Goal: Communication & Community: Answer question/provide support

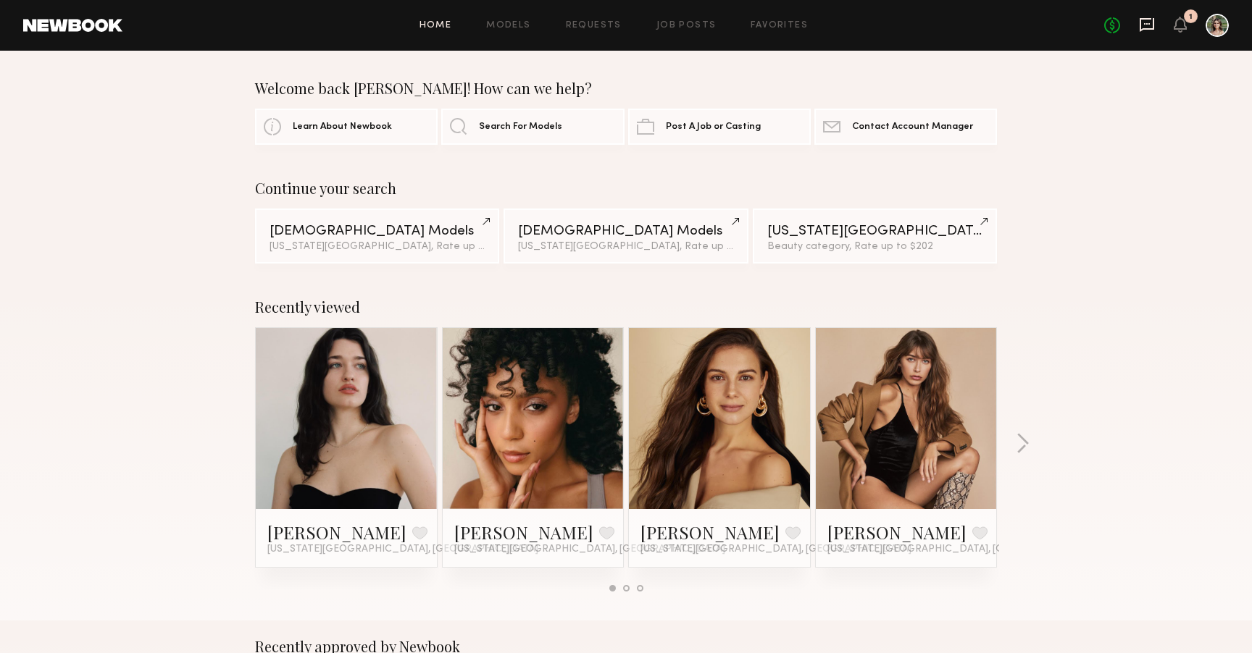
click at [1147, 25] on icon at bounding box center [1147, 25] width 16 height 16
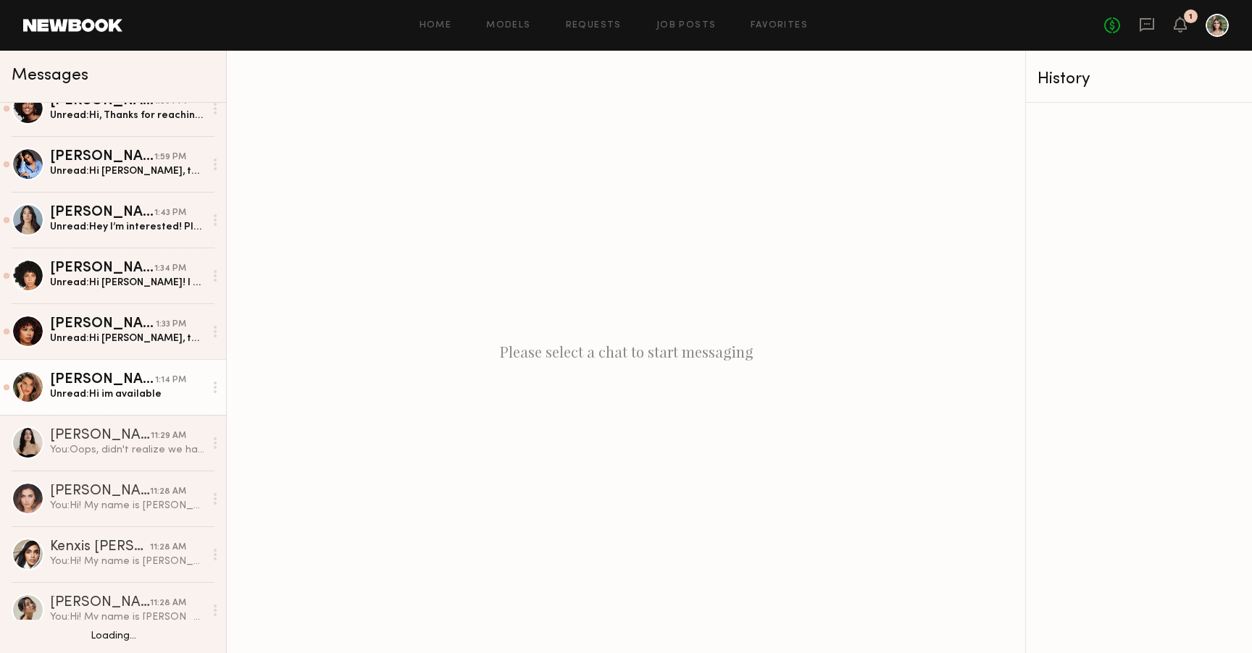
scroll to position [25, 0]
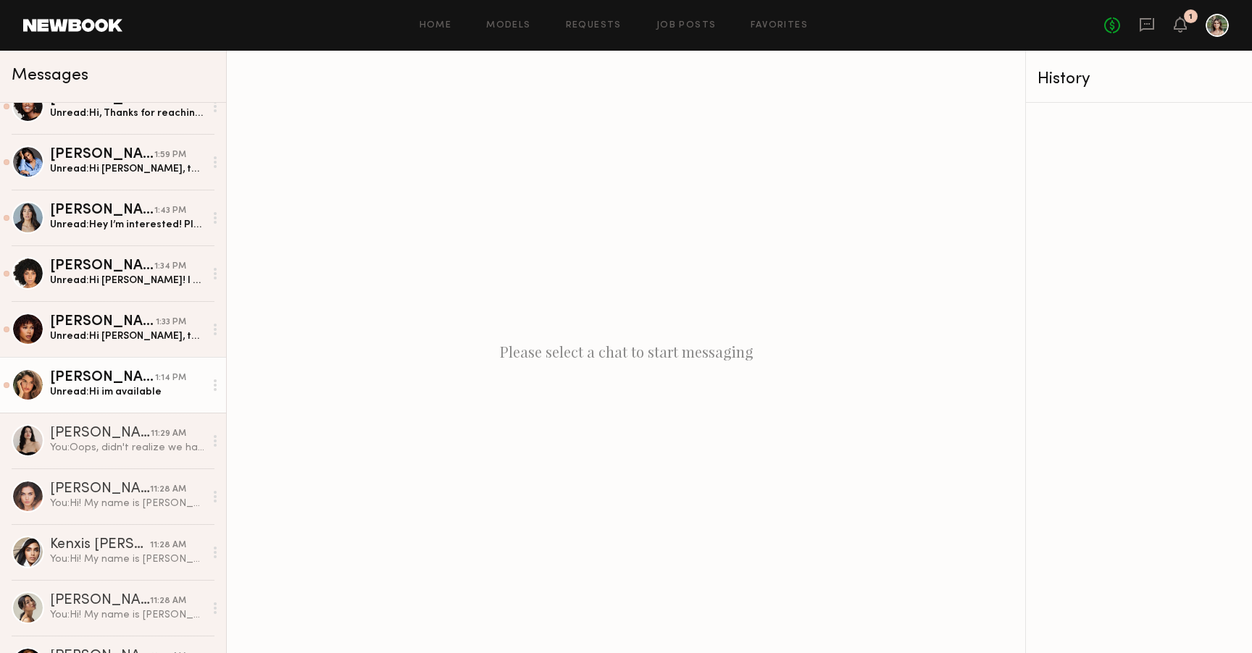
click at [102, 387] on div "Unread: Hi im available" at bounding box center [127, 392] width 154 height 14
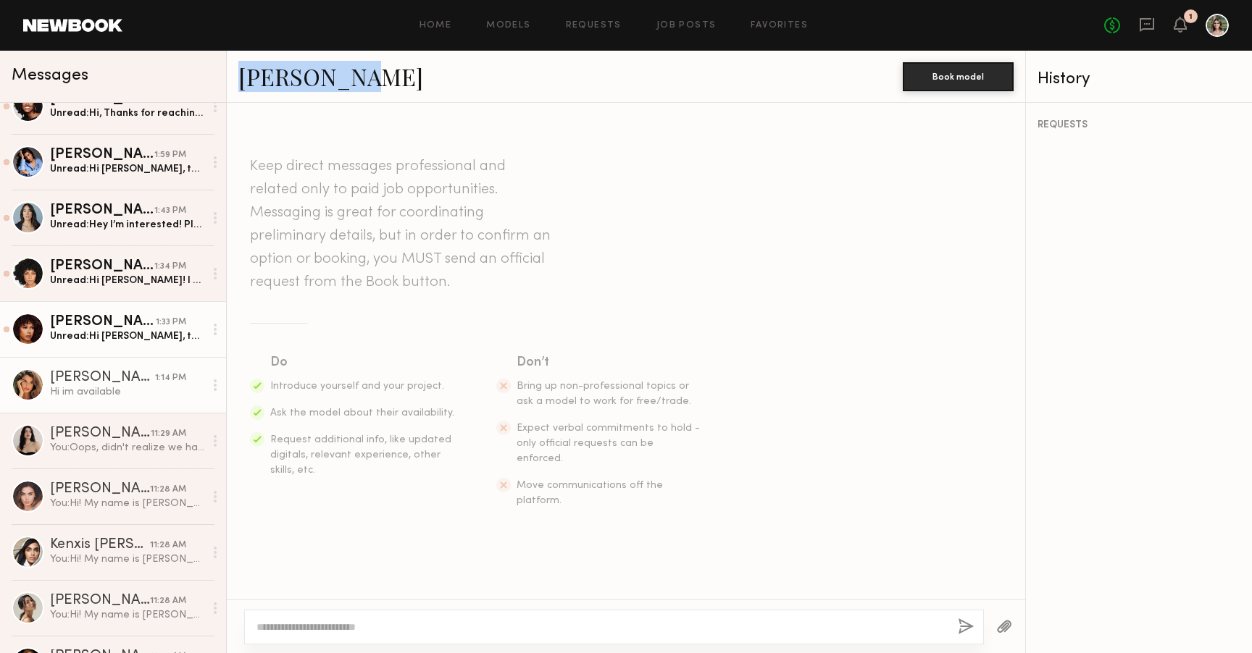
click at [97, 336] on div "Unread: Hi Mackenzie, thank you for reaching out! I am available and would love…" at bounding box center [127, 337] width 154 height 14
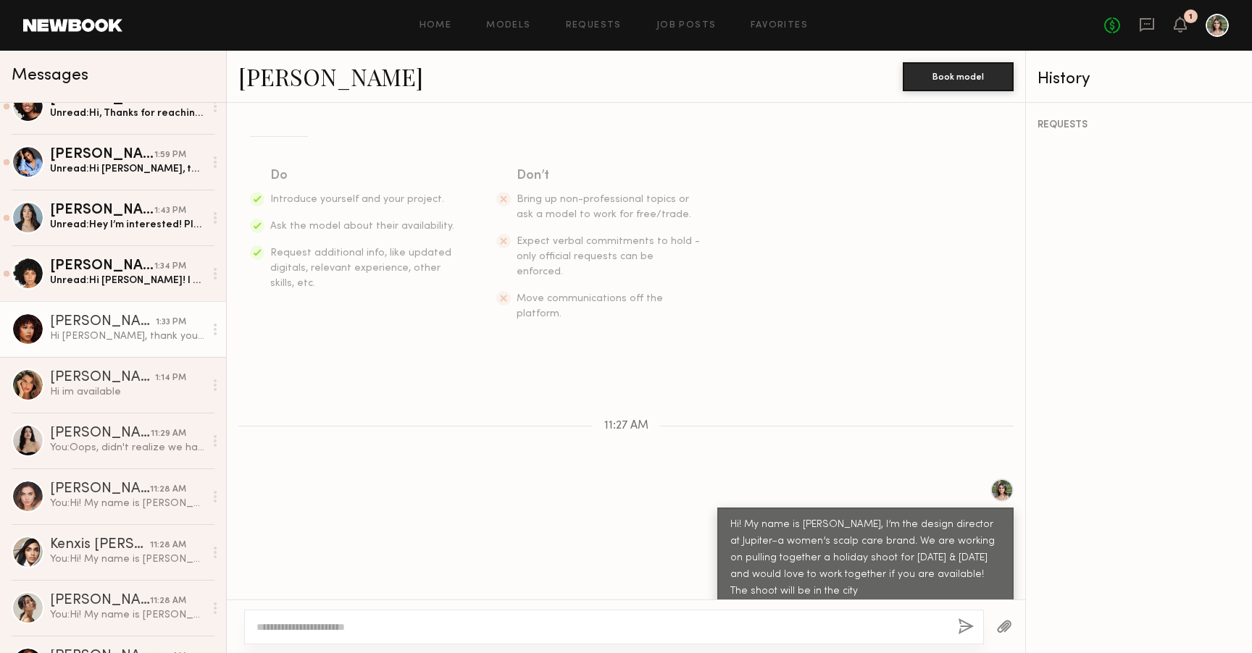
scroll to position [67, 0]
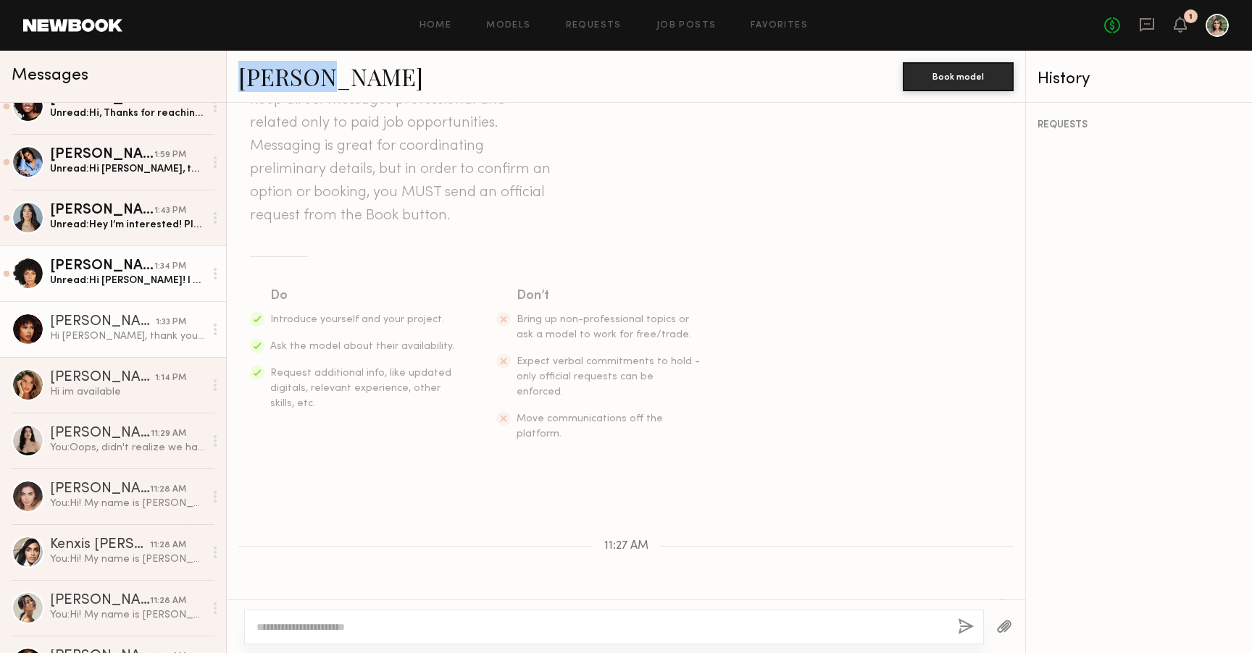
click at [109, 265] on div "Jada D." at bounding box center [102, 266] width 104 height 14
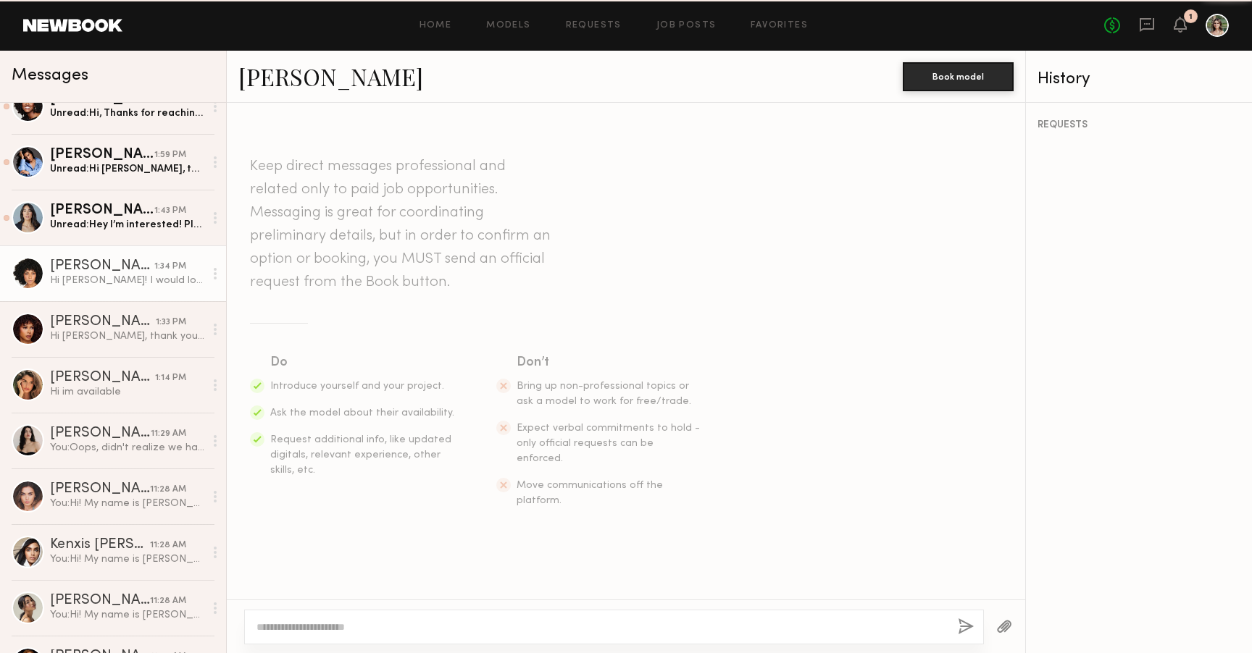
scroll to position [252, 0]
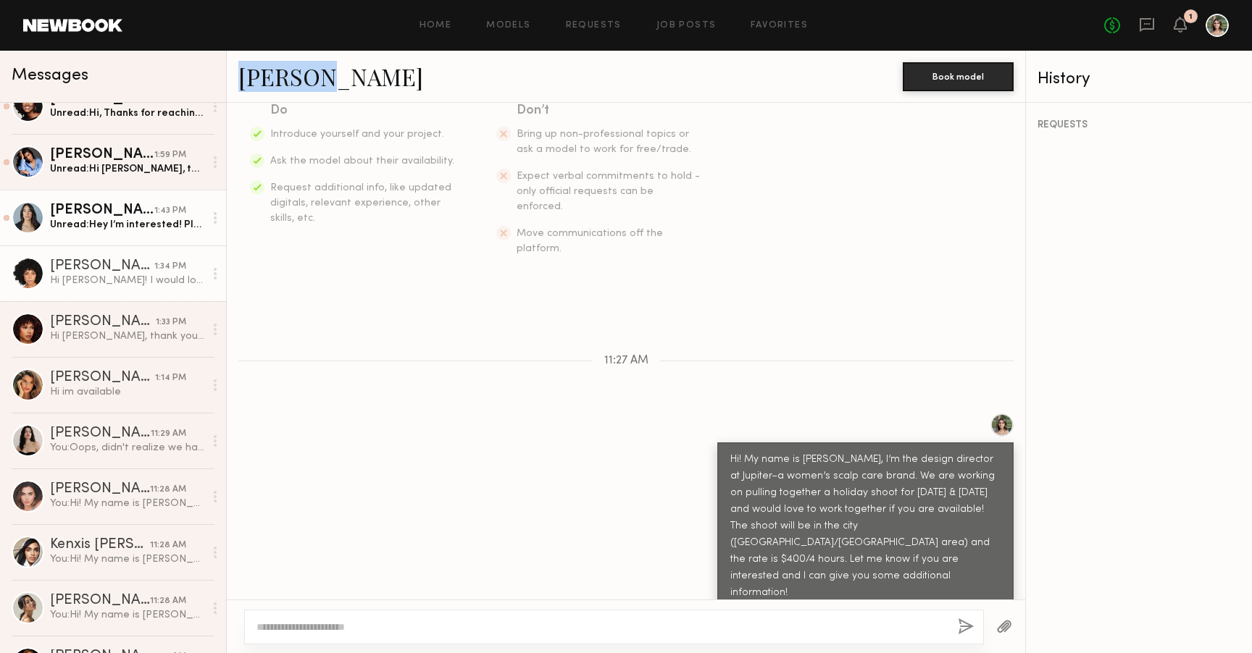
click at [96, 214] on div "Ariana A." at bounding box center [102, 211] width 104 height 14
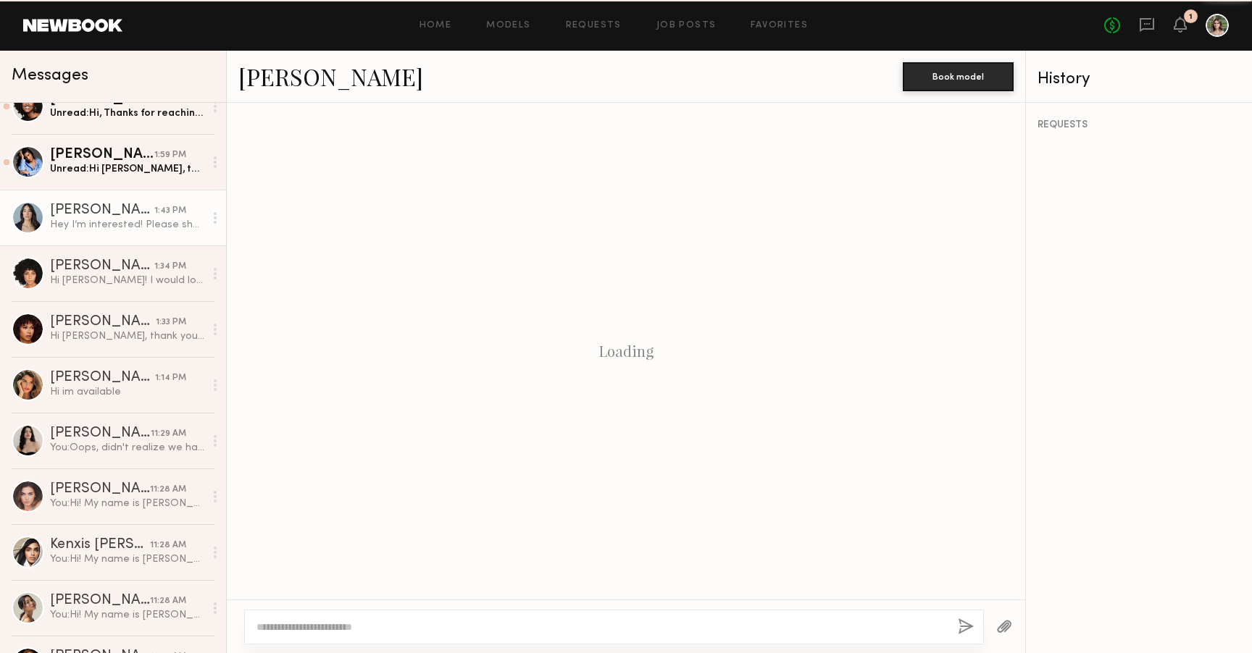
scroll to position [1028, 0]
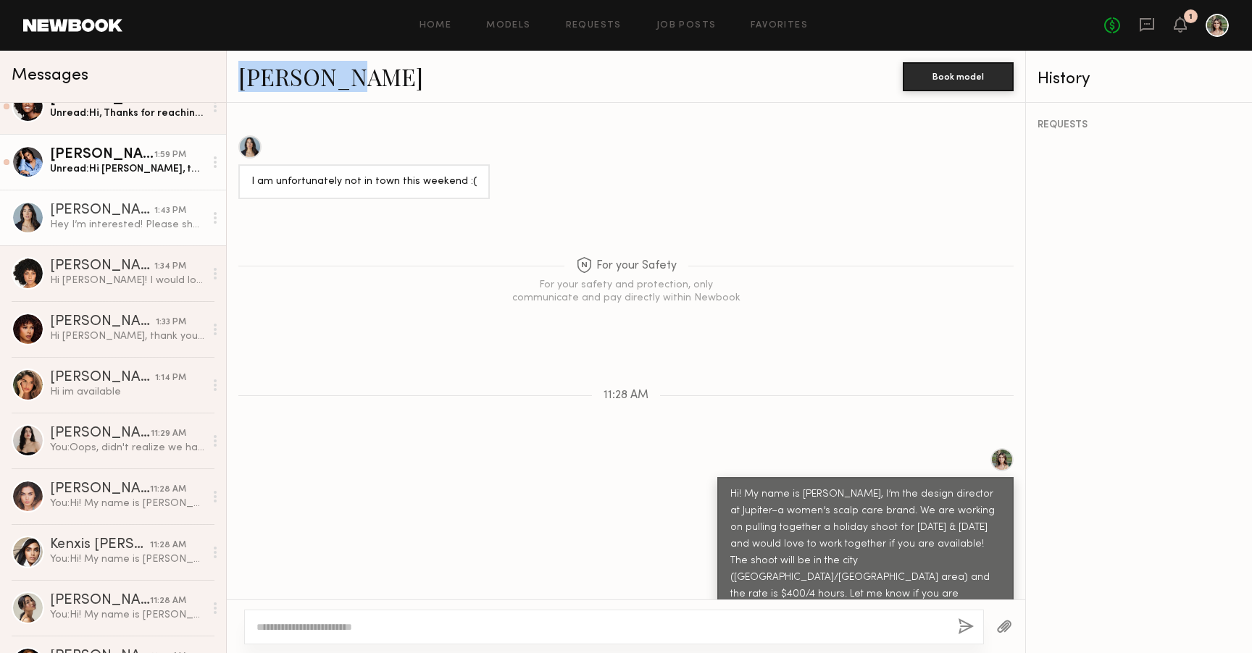
click at [80, 169] on div "Unread: Hi Mackenzie, thank you for reaching out to me ✨ I am available, can I …" at bounding box center [127, 169] width 154 height 14
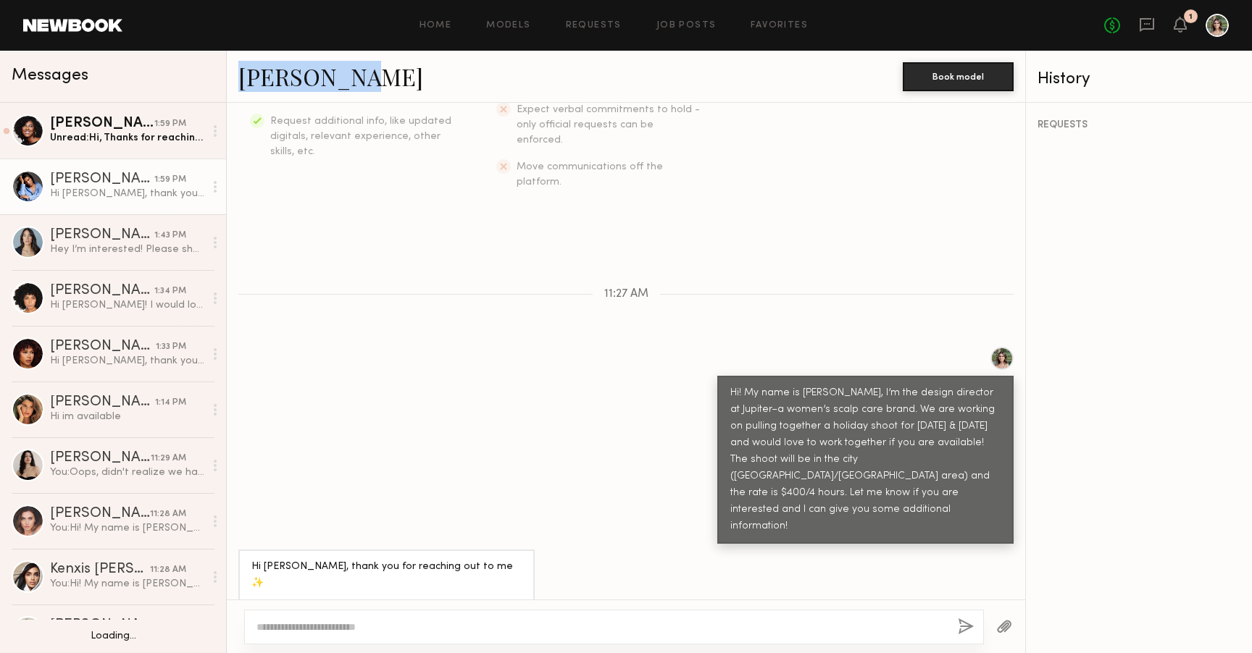
scroll to position [2, 0]
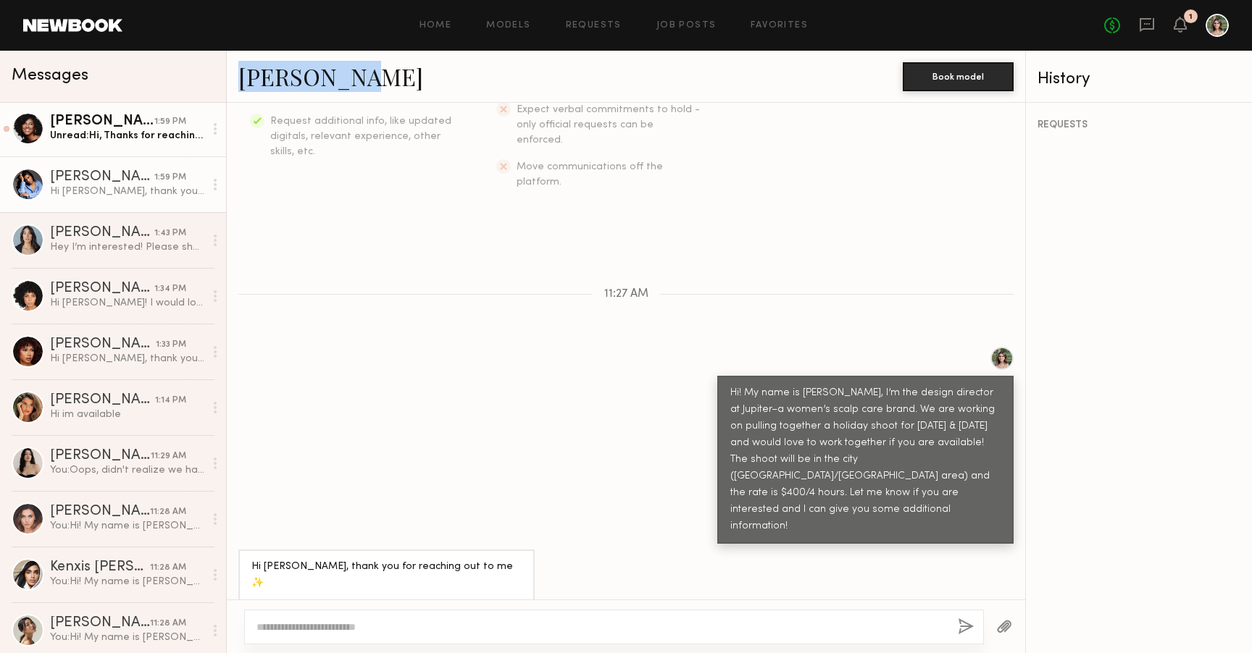
click at [100, 130] on div "Unread: Hi, Thanks for reaching out. I am interested and I would like to know m…" at bounding box center [127, 136] width 154 height 14
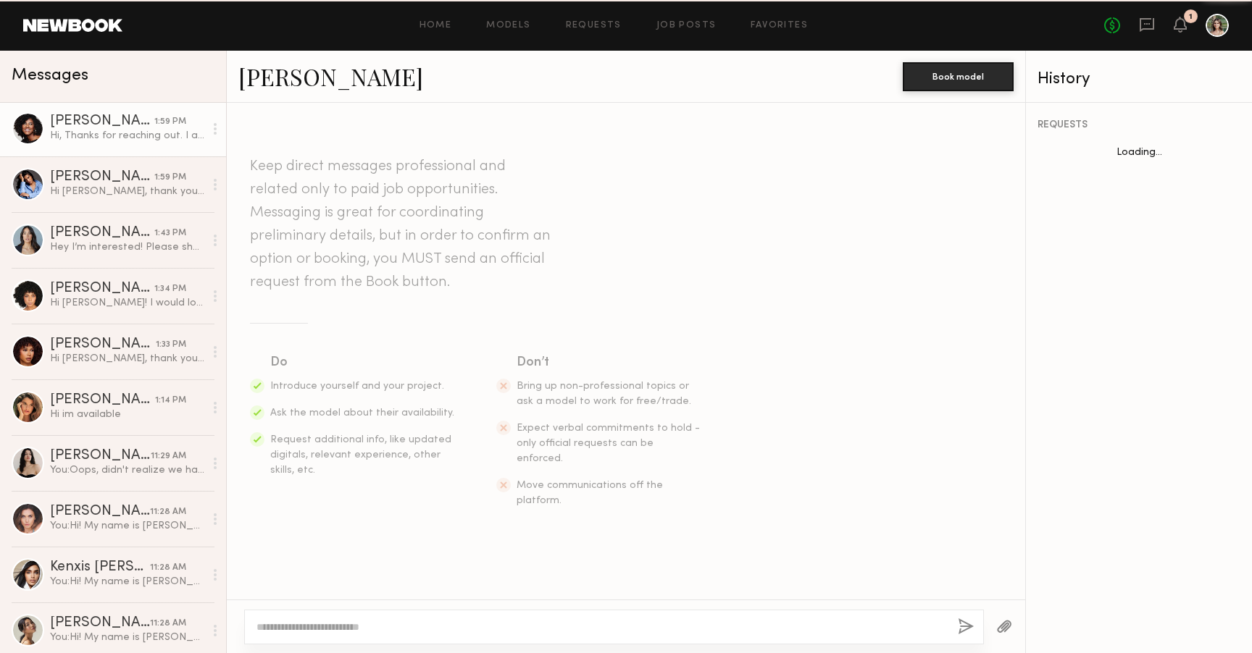
scroll to position [335, 0]
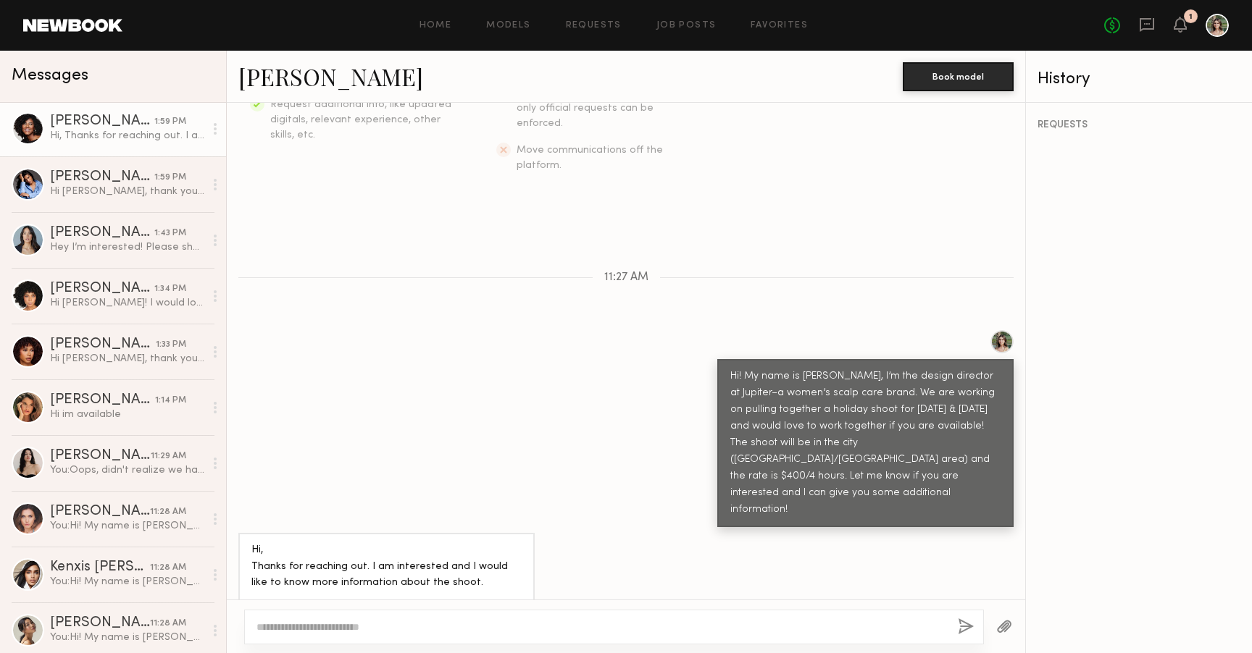
click at [365, 333] on div "Hi! My name is Mackenzie, I’m the design director at Jupiter–a women’s scalp ca…" at bounding box center [626, 428] width 798 height 197
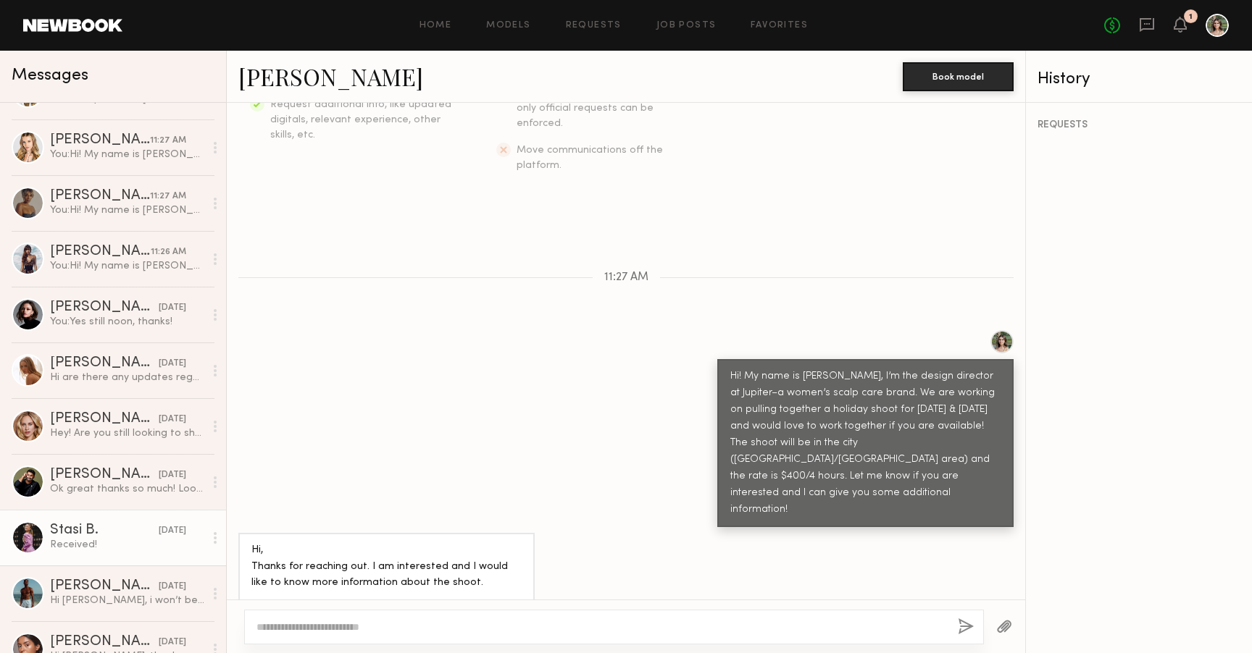
scroll to position [0, 0]
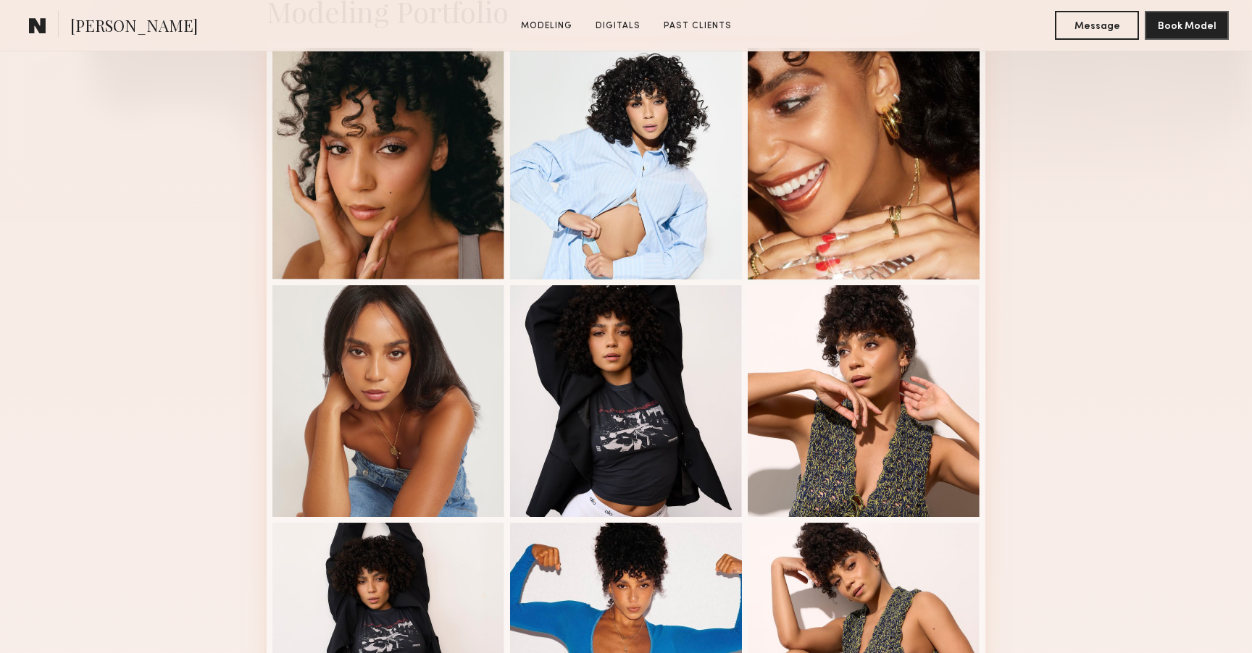
scroll to position [385, 0]
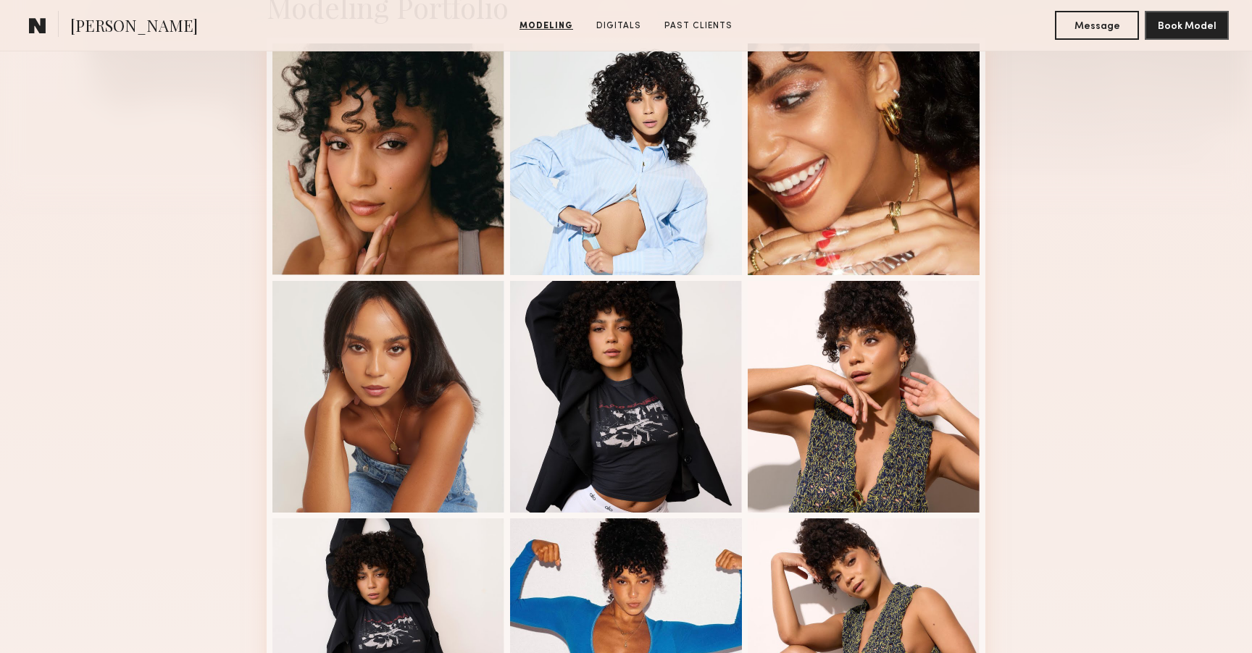
click at [1034, 379] on div "Modeling Portfolio View More" at bounding box center [626, 511] width 1252 height 1128
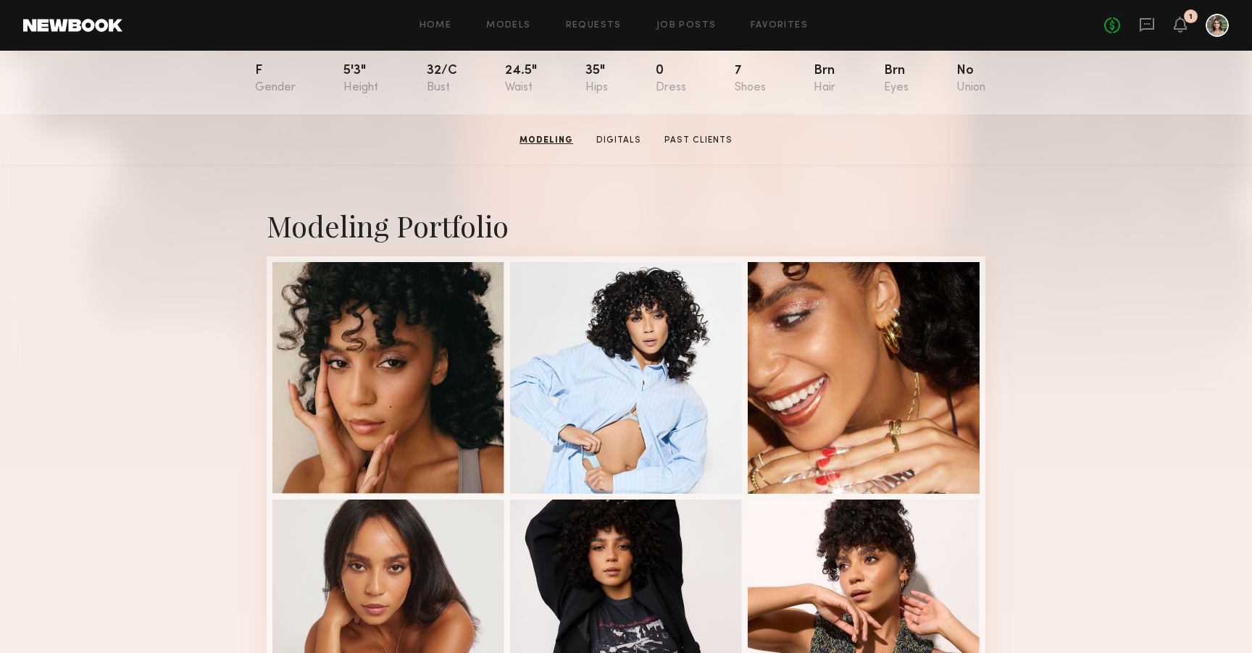
scroll to position [0, 0]
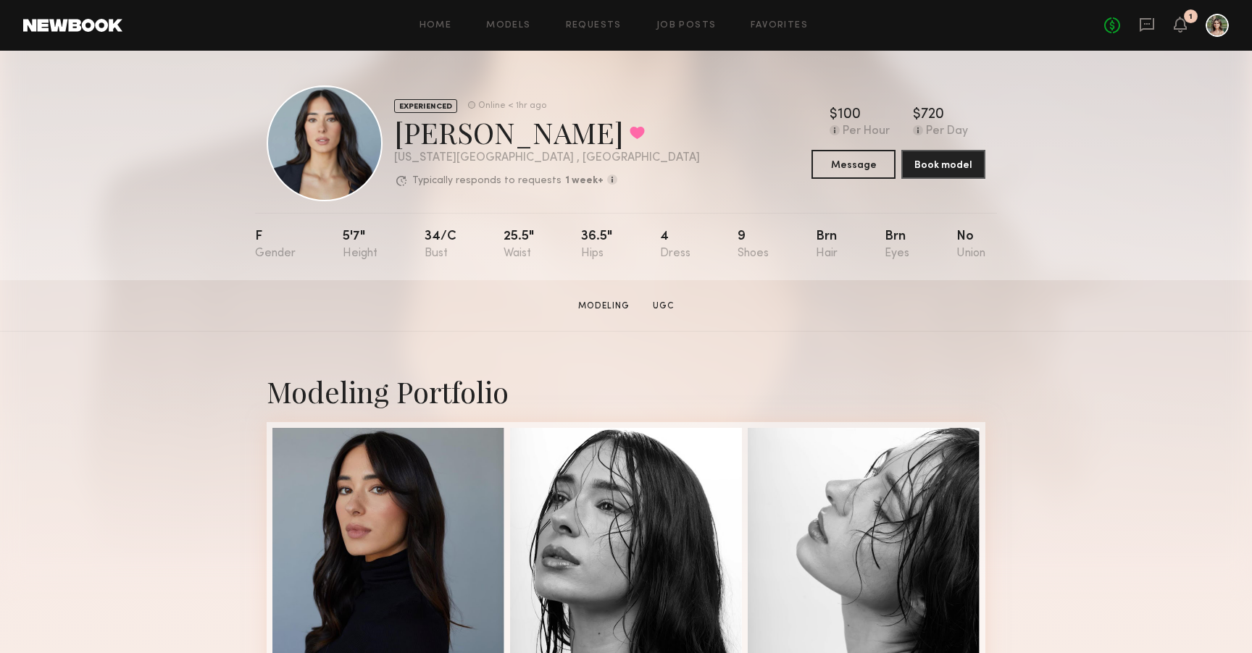
scroll to position [64, 0]
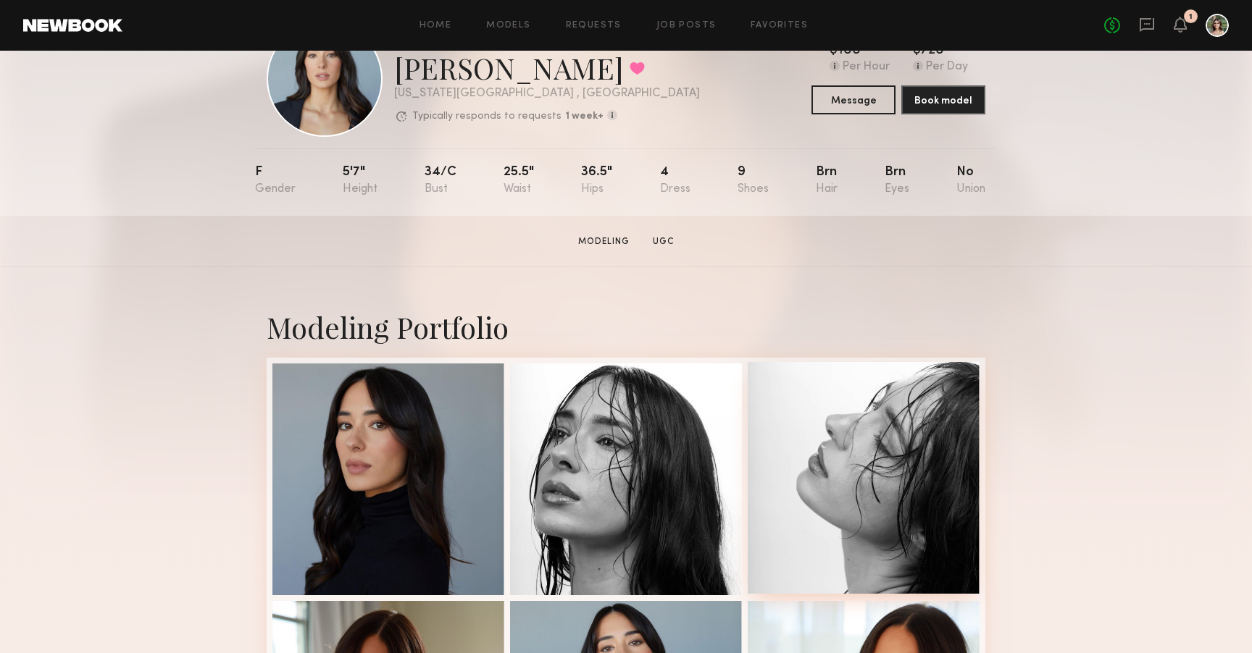
click at [978, 394] on div at bounding box center [863, 478] width 232 height 232
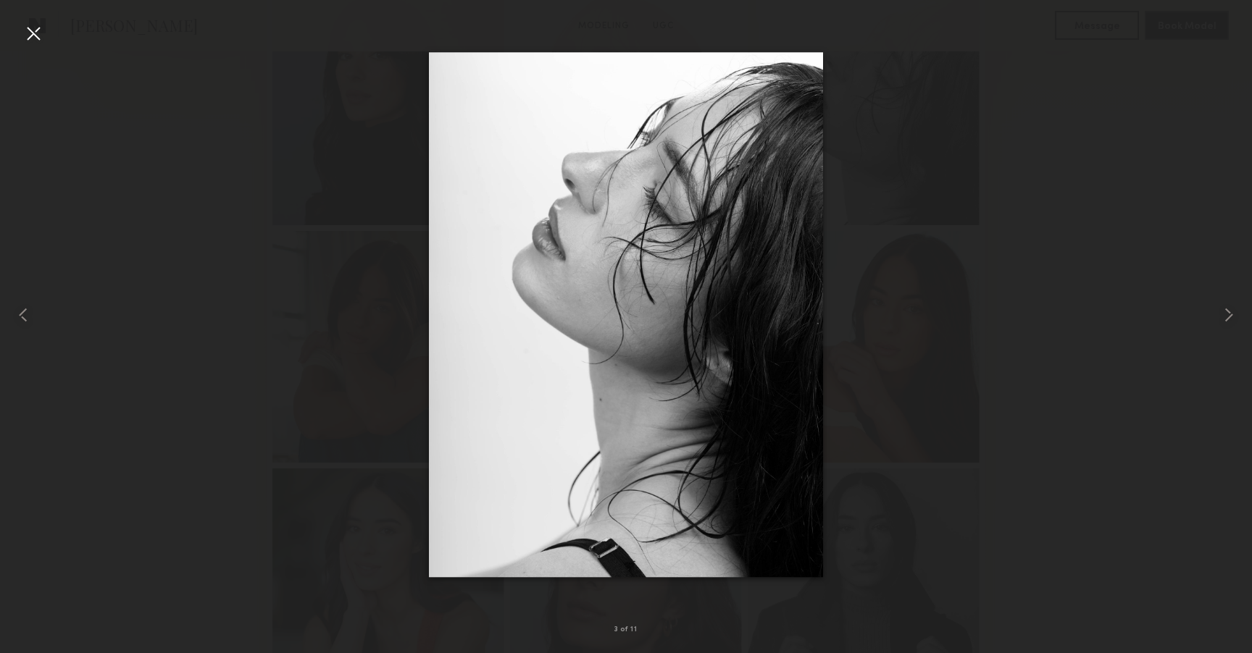
scroll to position [439, 0]
click at [1181, 136] on div at bounding box center [626, 315] width 1252 height 584
click at [32, 28] on div at bounding box center [33, 33] width 23 height 23
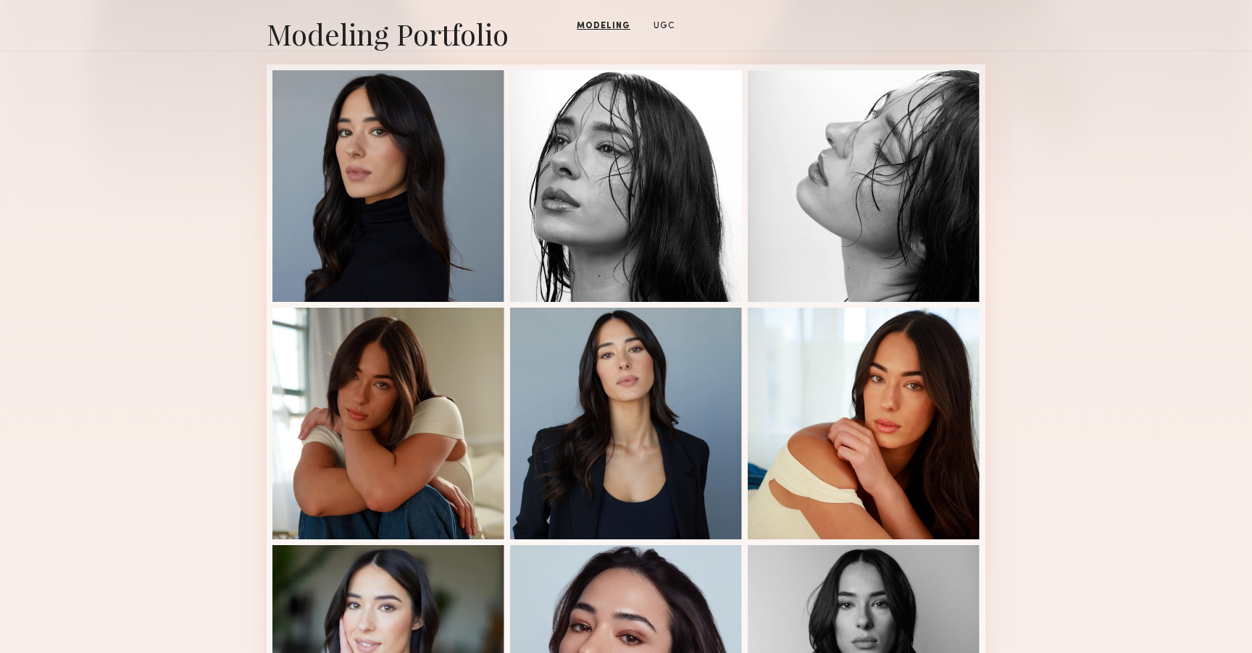
scroll to position [0, 0]
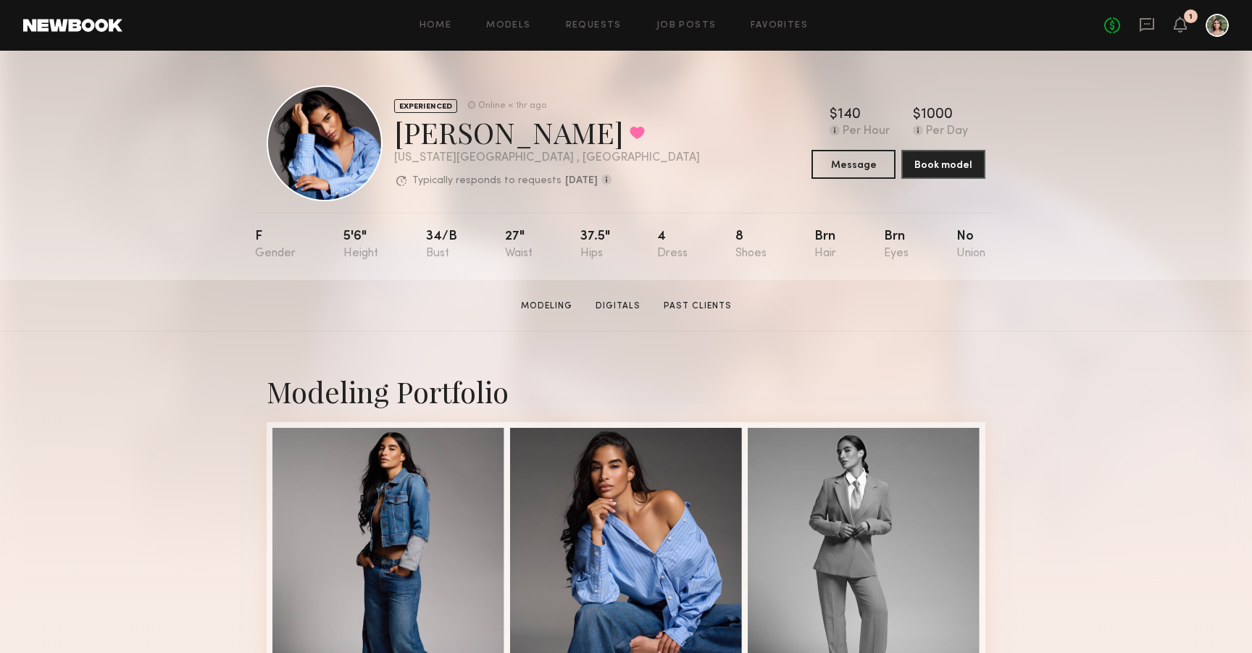
click at [431, 325] on section "[PERSON_NAME] Modeling Digitals Past Clients Message Book Model" at bounding box center [626, 305] width 1252 height 51
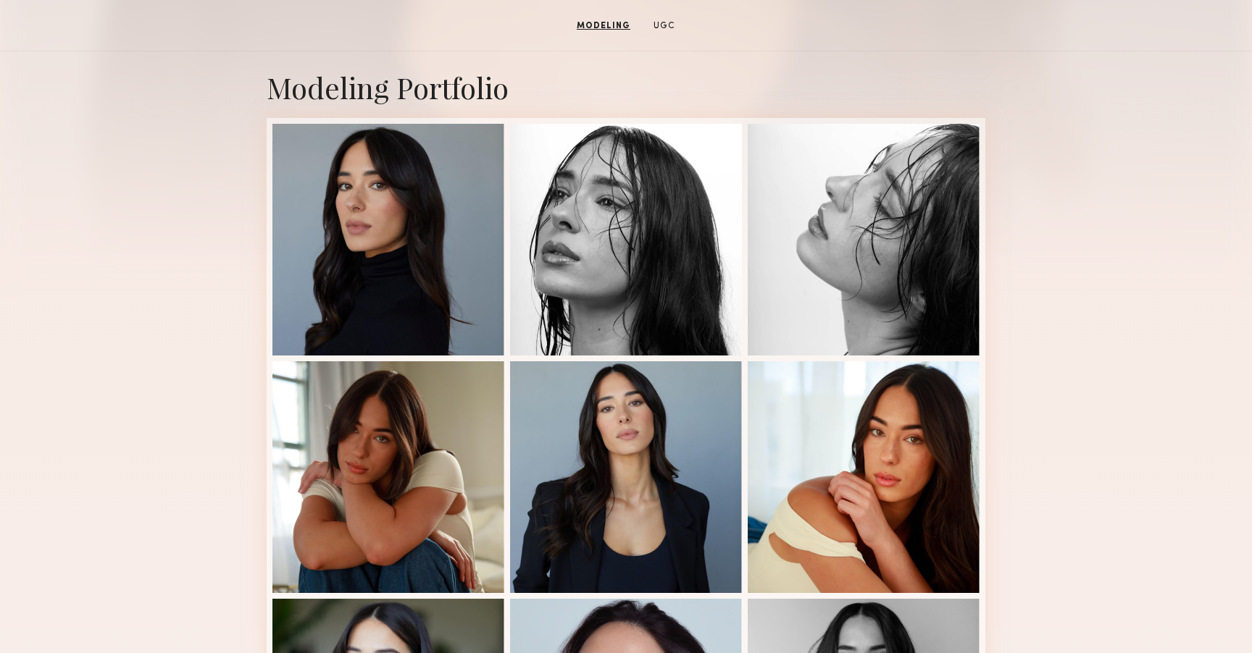
scroll to position [311, 0]
